Goal: Entertainment & Leisure: Consume media (video, audio)

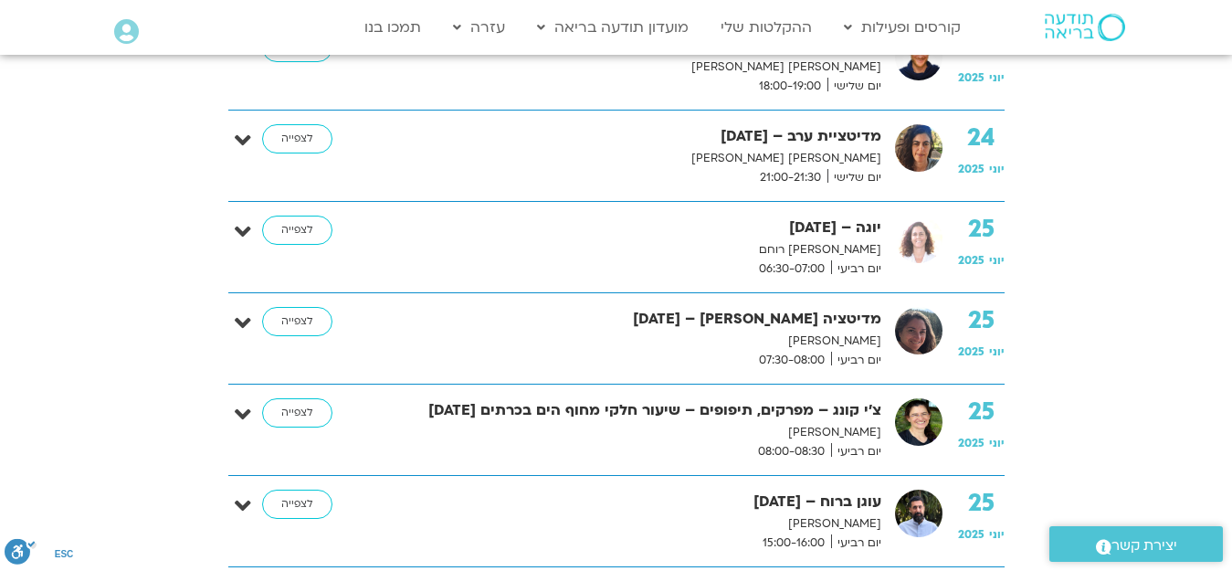
scroll to position [7033, 0]
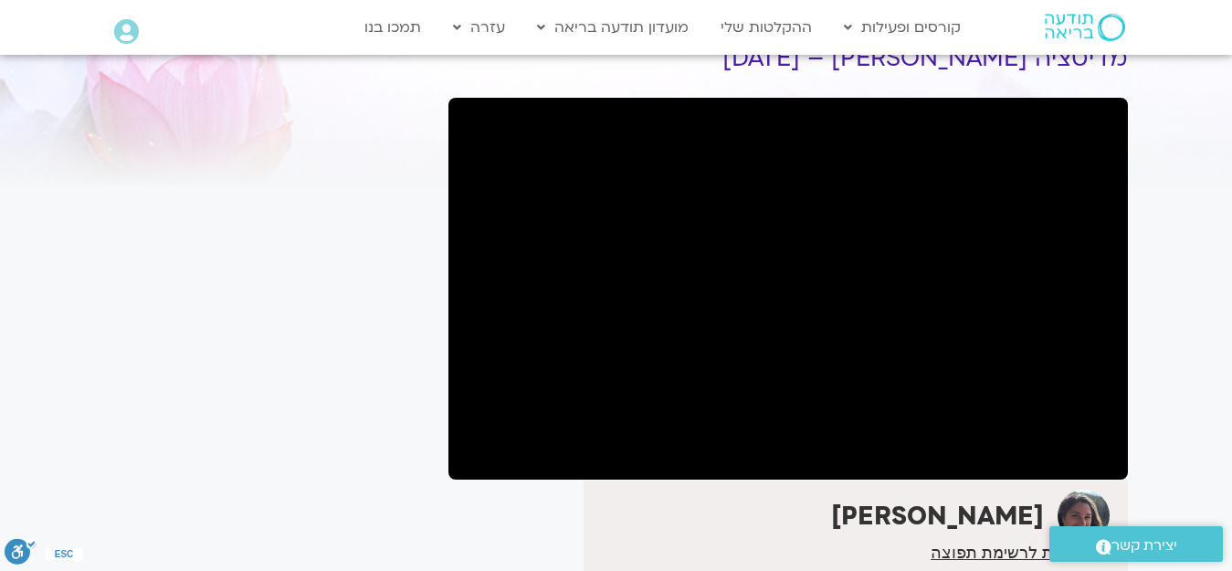
click at [1149, 282] on section "לספריית ה-VOD להקלטות שלי מדיטציה רכה לבוקר – [DATE] [PERSON_NAME] הצטרפות לרשי…" at bounding box center [616, 345] width 1232 height 737
click at [365, 90] on div "It seems we can't find what you're looking for. It seems we can't find what you…" at bounding box center [267, 364] width 343 height 701
click at [670, 494] on div "[PERSON_NAME]" at bounding box center [848, 516] width 521 height 52
click at [389, 267] on div "It seems we can't find what you're looking for. It seems we can't find what you…" at bounding box center [267, 364] width 343 height 701
